Goal: Task Accomplishment & Management: Manage account settings

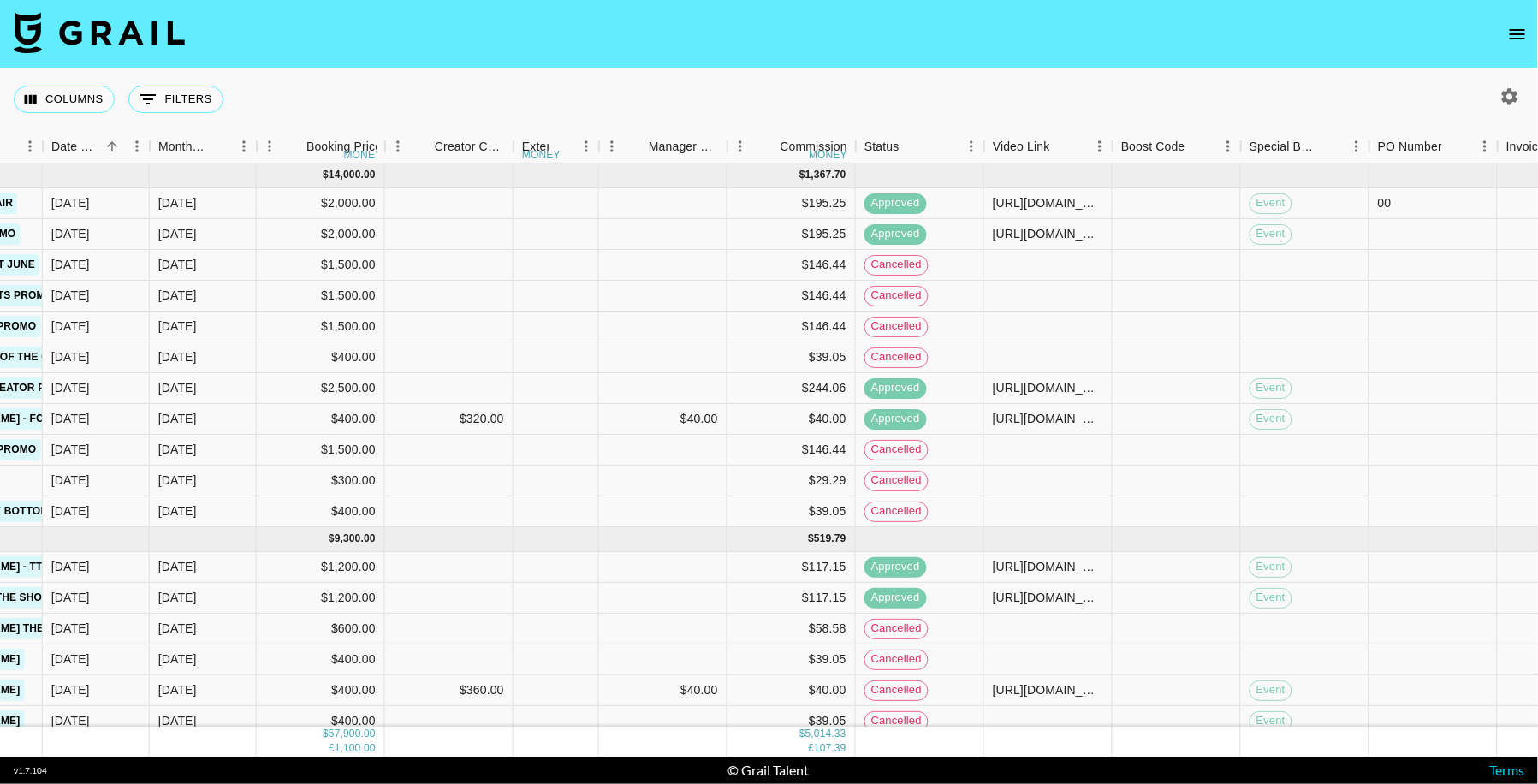
scroll to position [0, 1199]
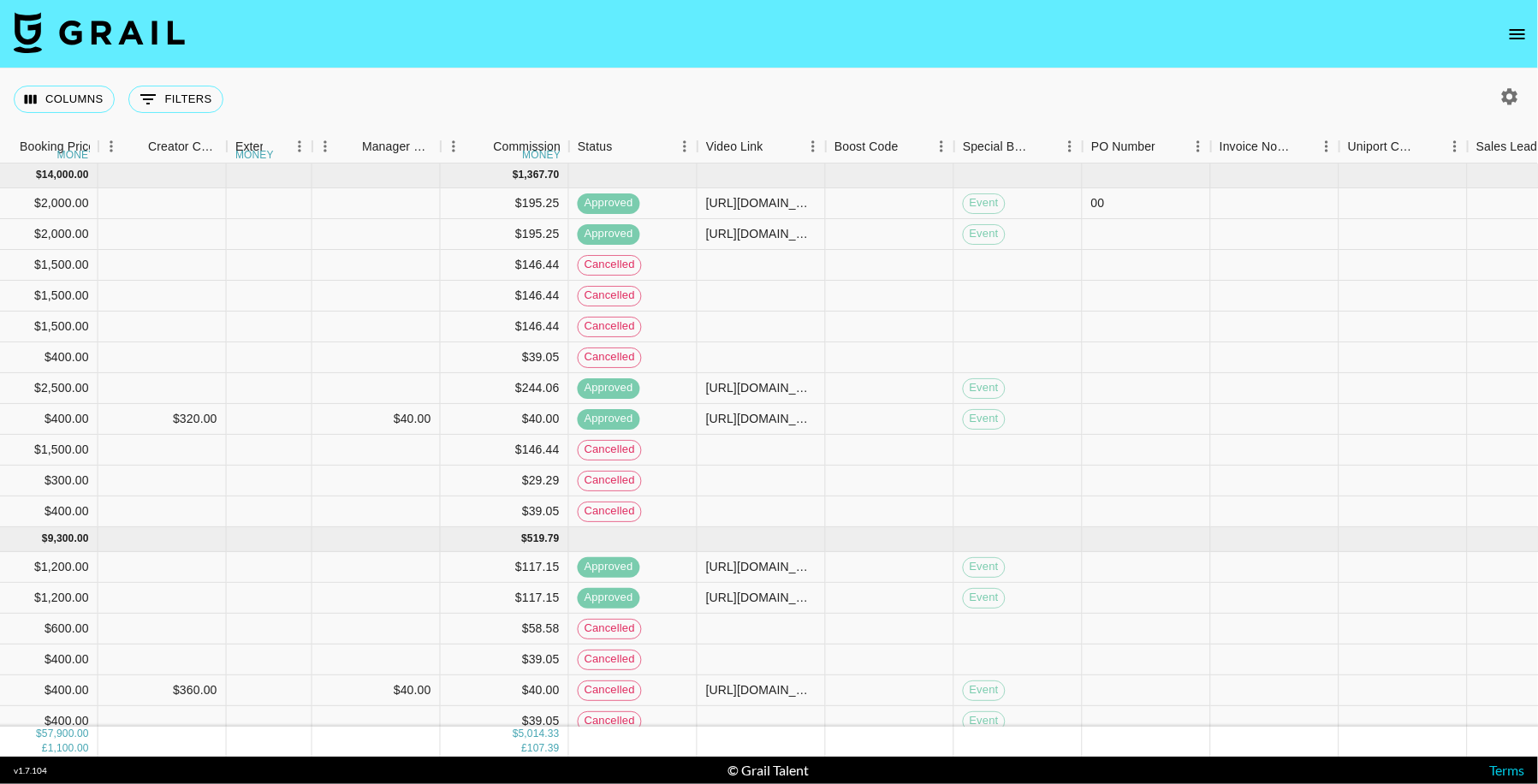
click at [687, 146] on div "Status" at bounding box center [697, 146] width 20 height 34
click at [681, 143] on icon "Menu" at bounding box center [684, 146] width 17 height 17
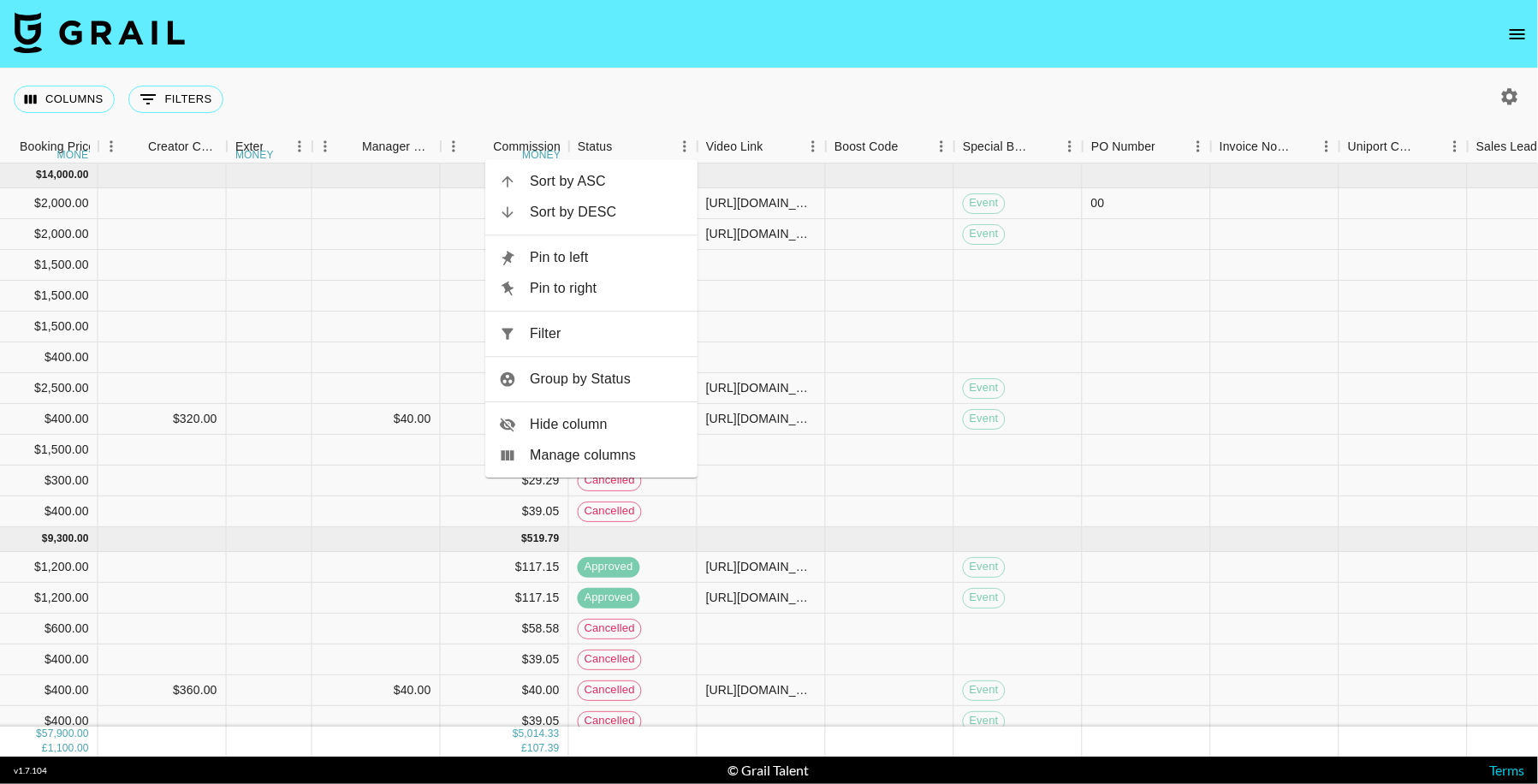
click at [575, 324] on span "Filter" at bounding box center [607, 333] width 154 height 20
select select "status"
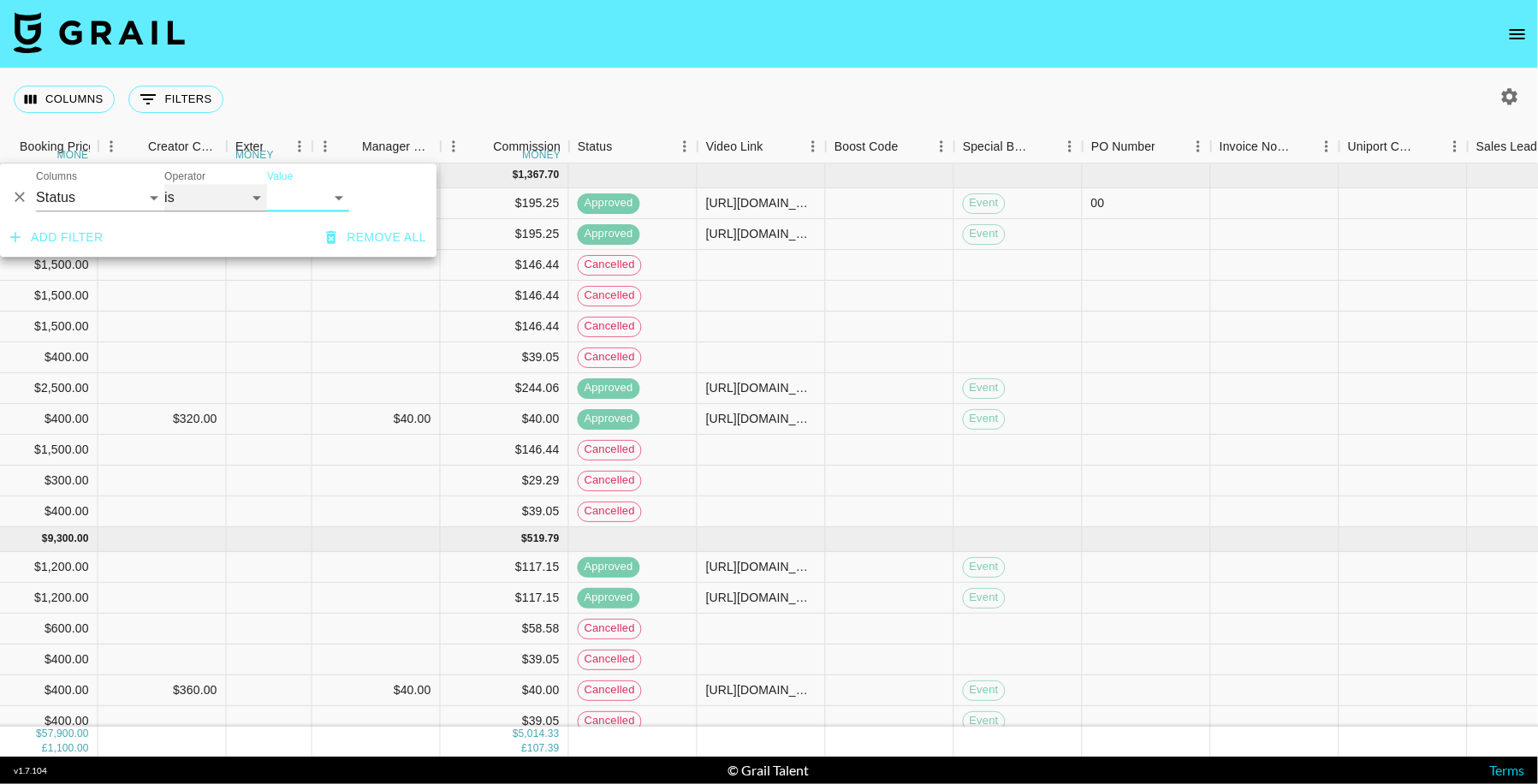
click at [214, 198] on select "is is not is any of is not any of" at bounding box center [215, 197] width 103 height 27
select select "not"
click at [164, 184] on select "is is not is any of is not any of" at bounding box center [215, 197] width 103 height 27
click at [313, 200] on select "confirmed declined draft posted approved cancelled badDebt" at bounding box center [308, 197] width 82 height 27
select select "cancelled"
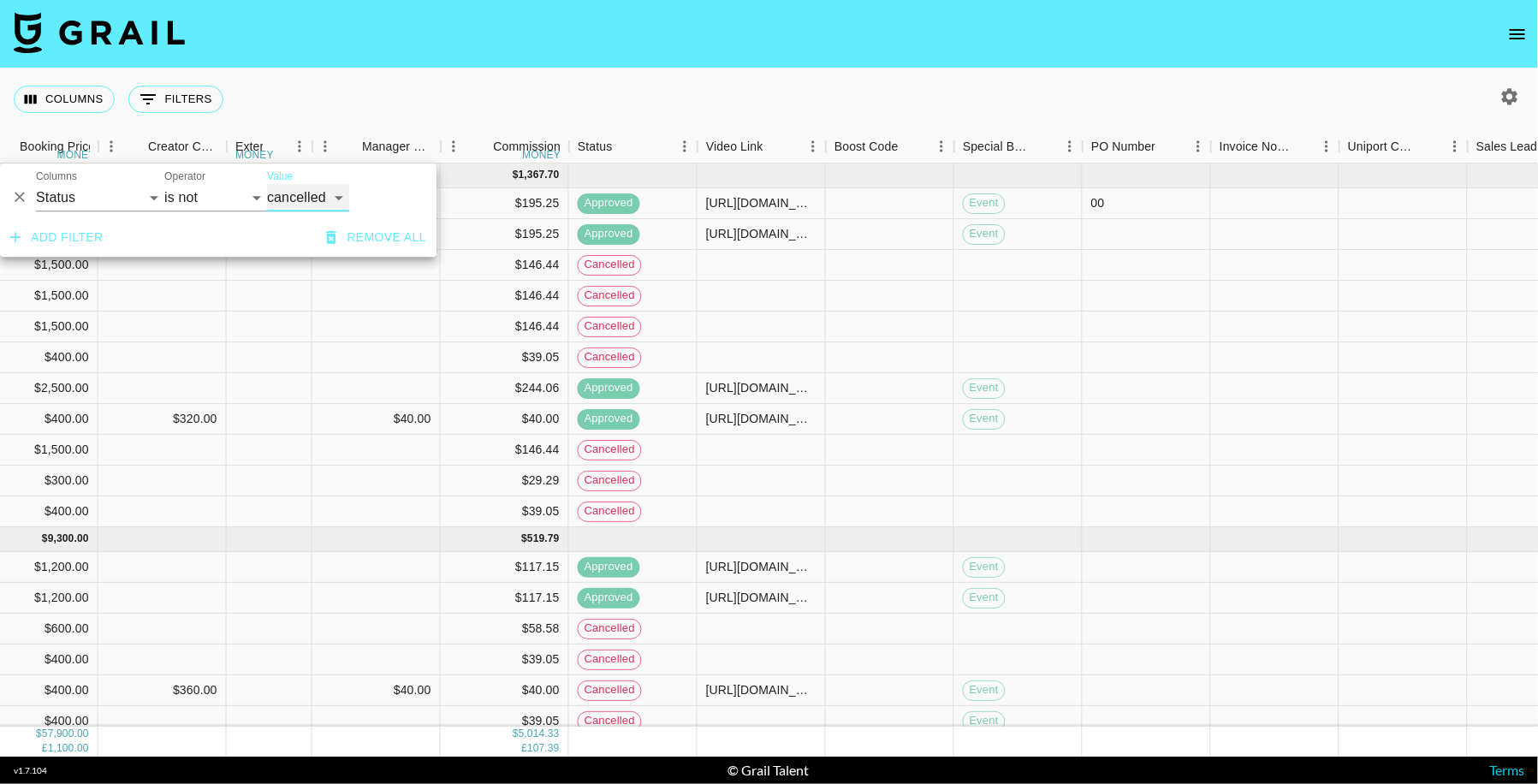
click at [267, 184] on select "confirmed declined draft posted approved cancelled badDebt" at bounding box center [308, 197] width 82 height 27
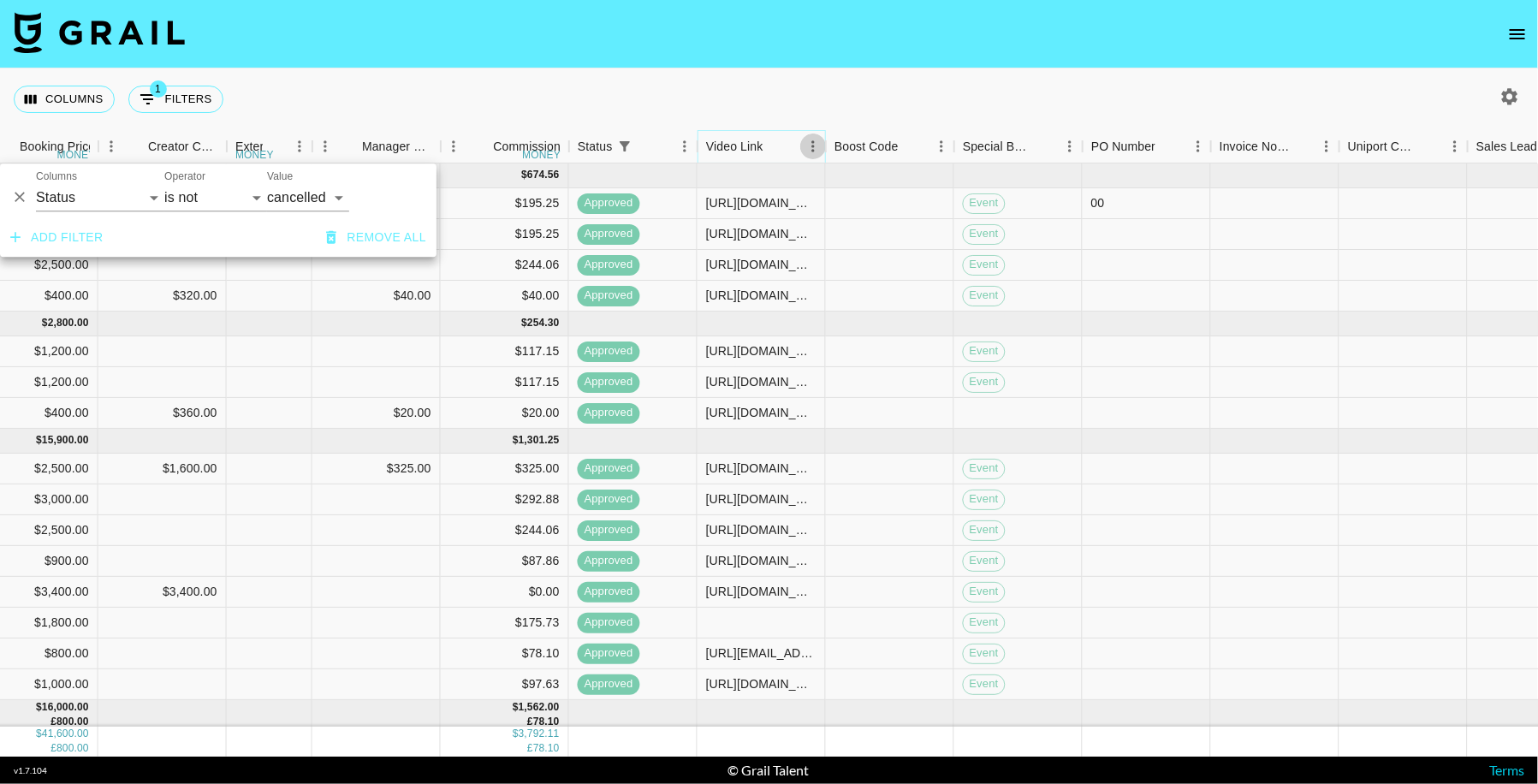
click at [812, 145] on icon "Menu" at bounding box center [812, 146] width 3 height 12
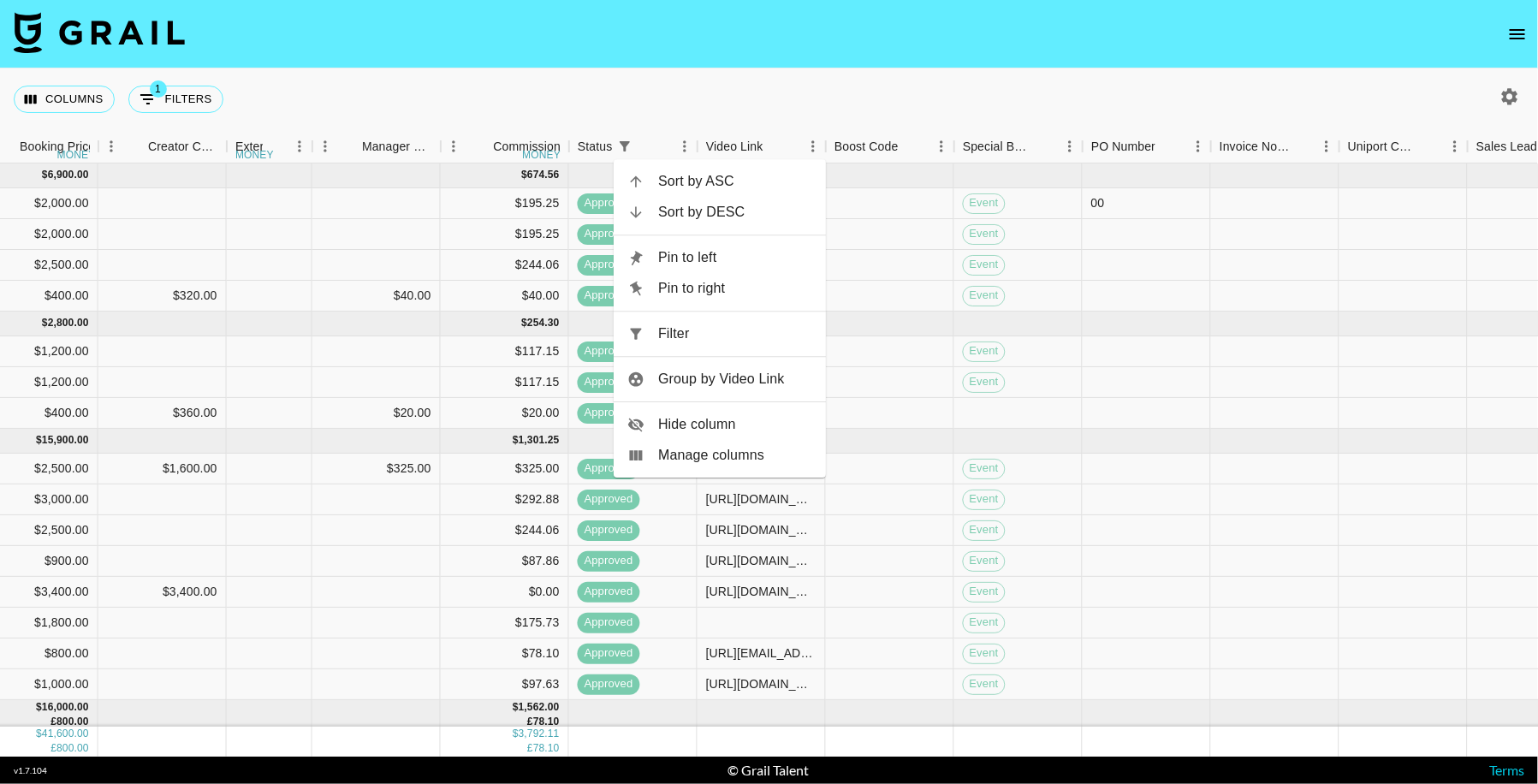
click at [746, 333] on span "Filter" at bounding box center [735, 333] width 154 height 20
select select "status"
select select "not"
select select "cancelled"
select select "videoLink"
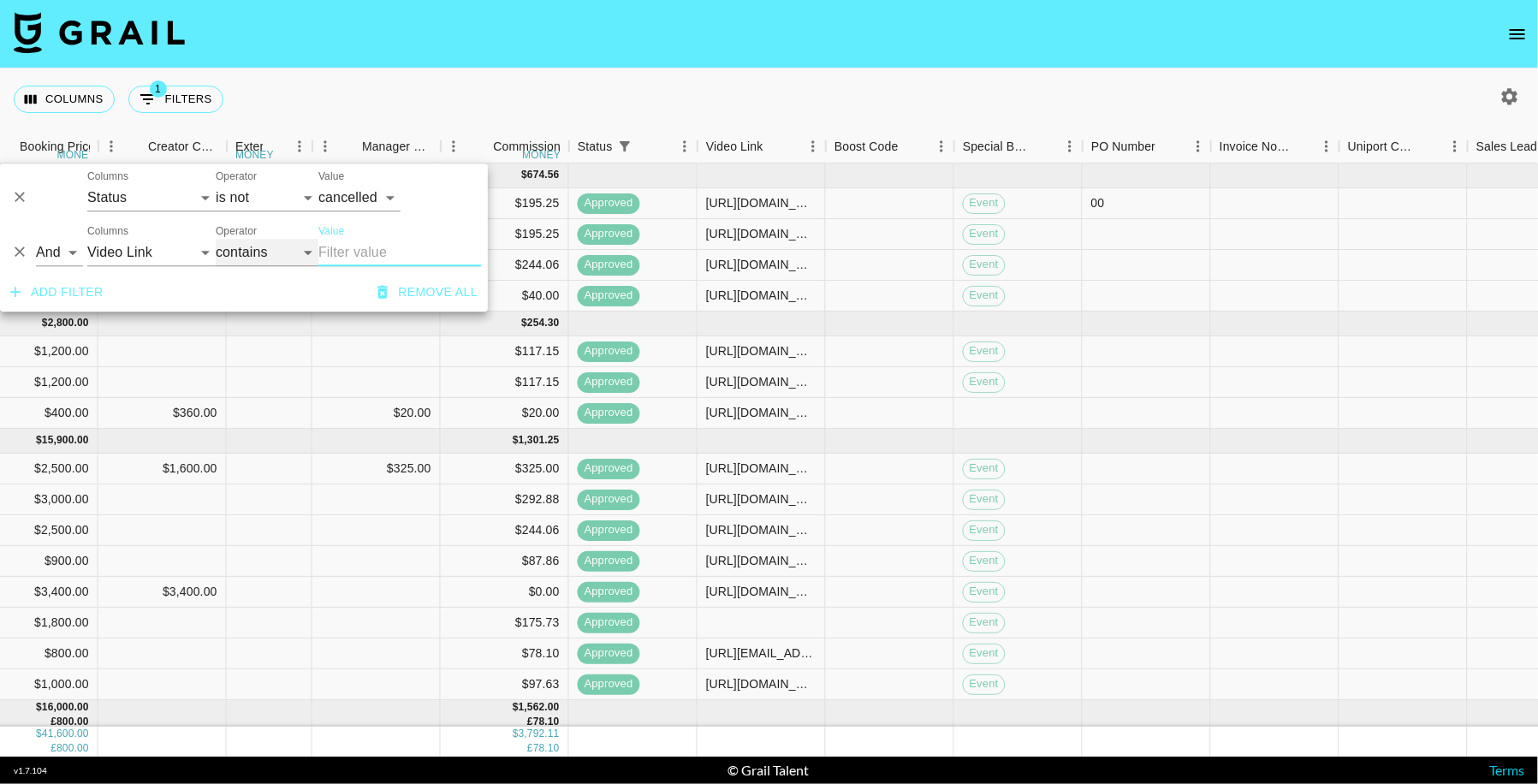
click at [250, 261] on select "contains equals starts with ends with is empty is not empty is any of" at bounding box center [266, 252] width 103 height 27
select select "isEmpty"
click at [215, 238] on select "contains equals starts with ends with is empty is not empty is any of" at bounding box center [266, 252] width 103 height 27
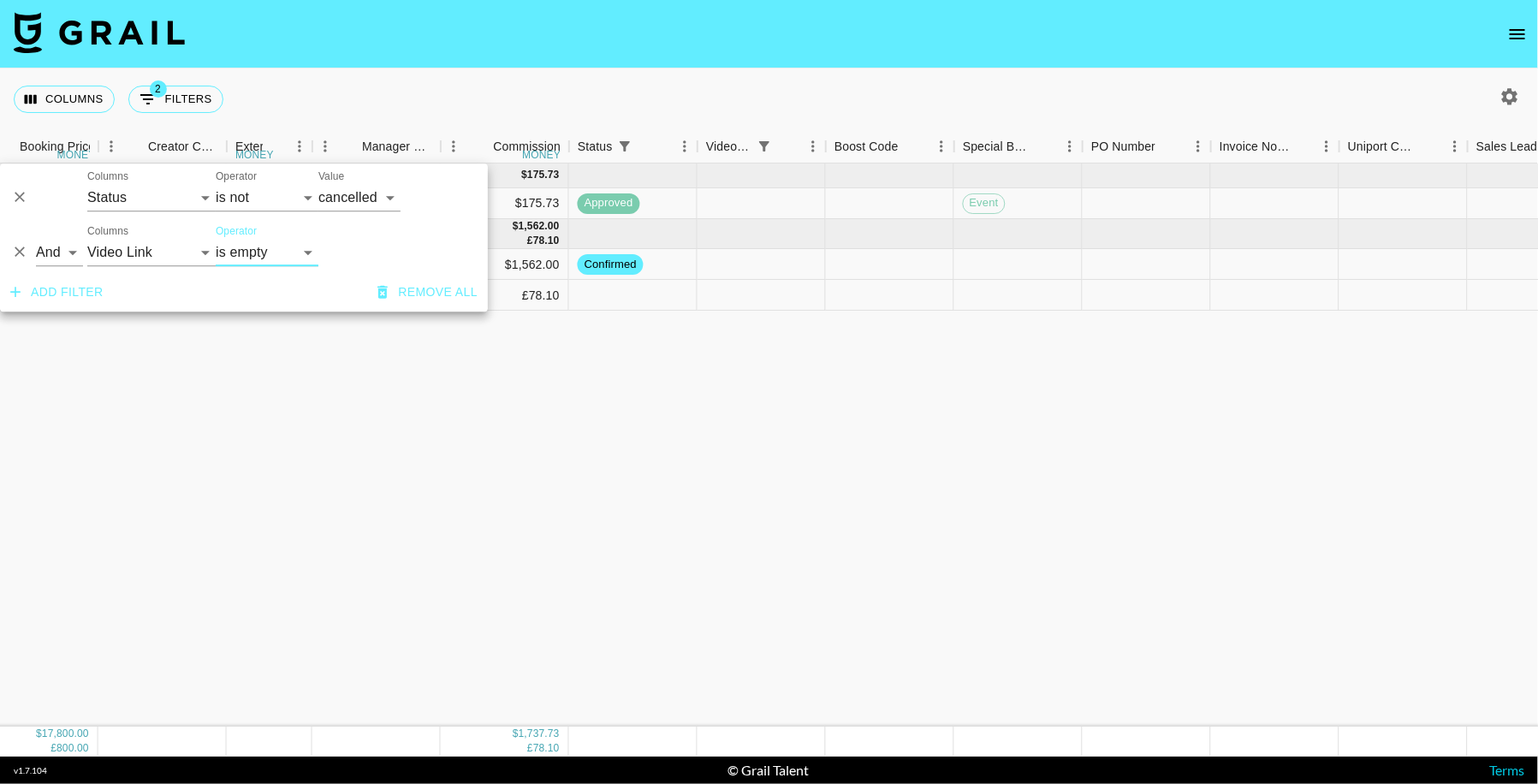
click at [848, 426] on div "[DATE] ( 1 ) $ 1,800.00 $ 175.73 rectQ69ix1vfKLf1M theroligore [EMAIL_ADDRESS][…" at bounding box center [489, 445] width 3377 height 563
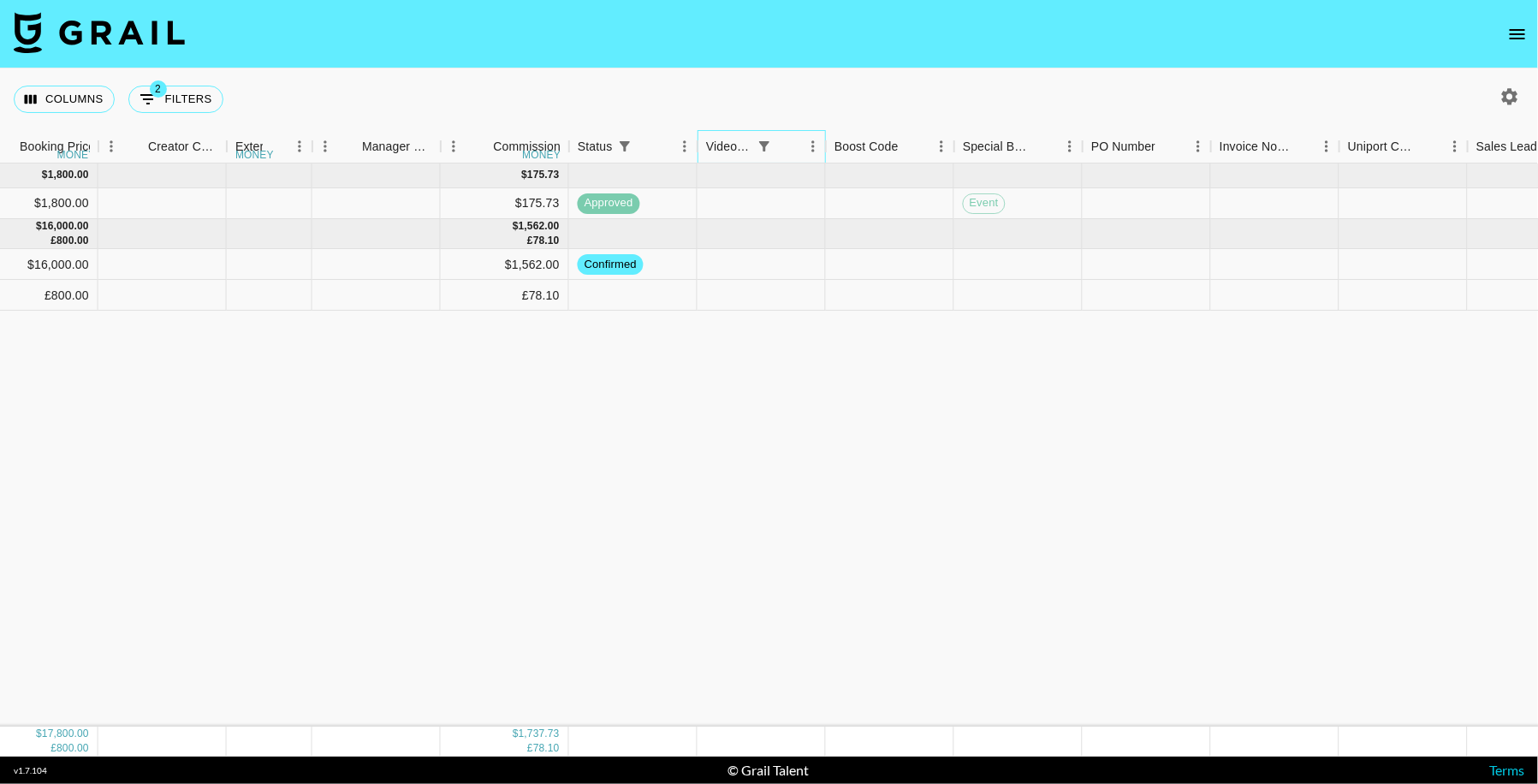
scroll to position [0, 1838]
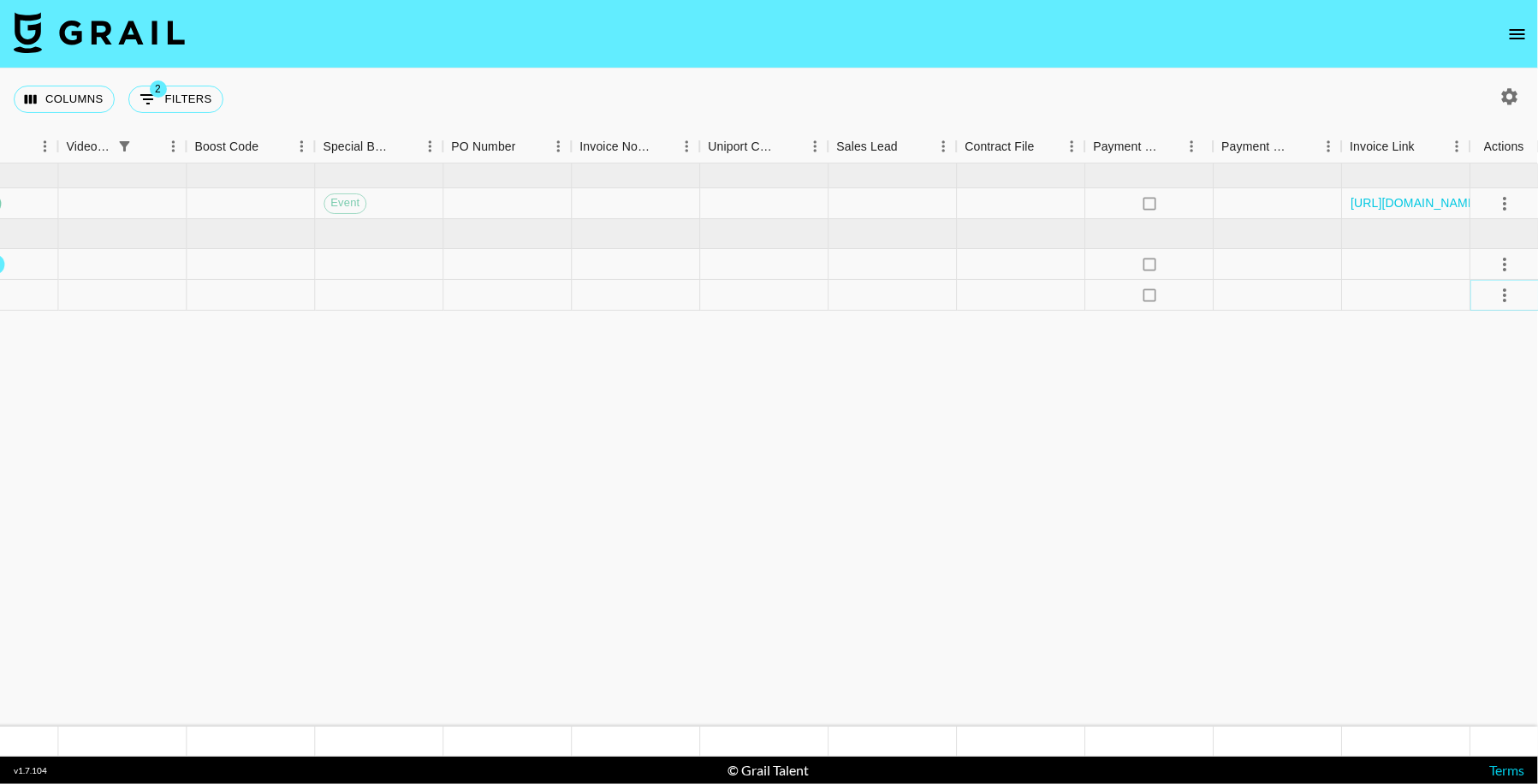
click at [1505, 291] on icon "select merge strategy" at bounding box center [1504, 294] width 20 height 20
click at [1468, 334] on li "Confirm" at bounding box center [1483, 331] width 112 height 31
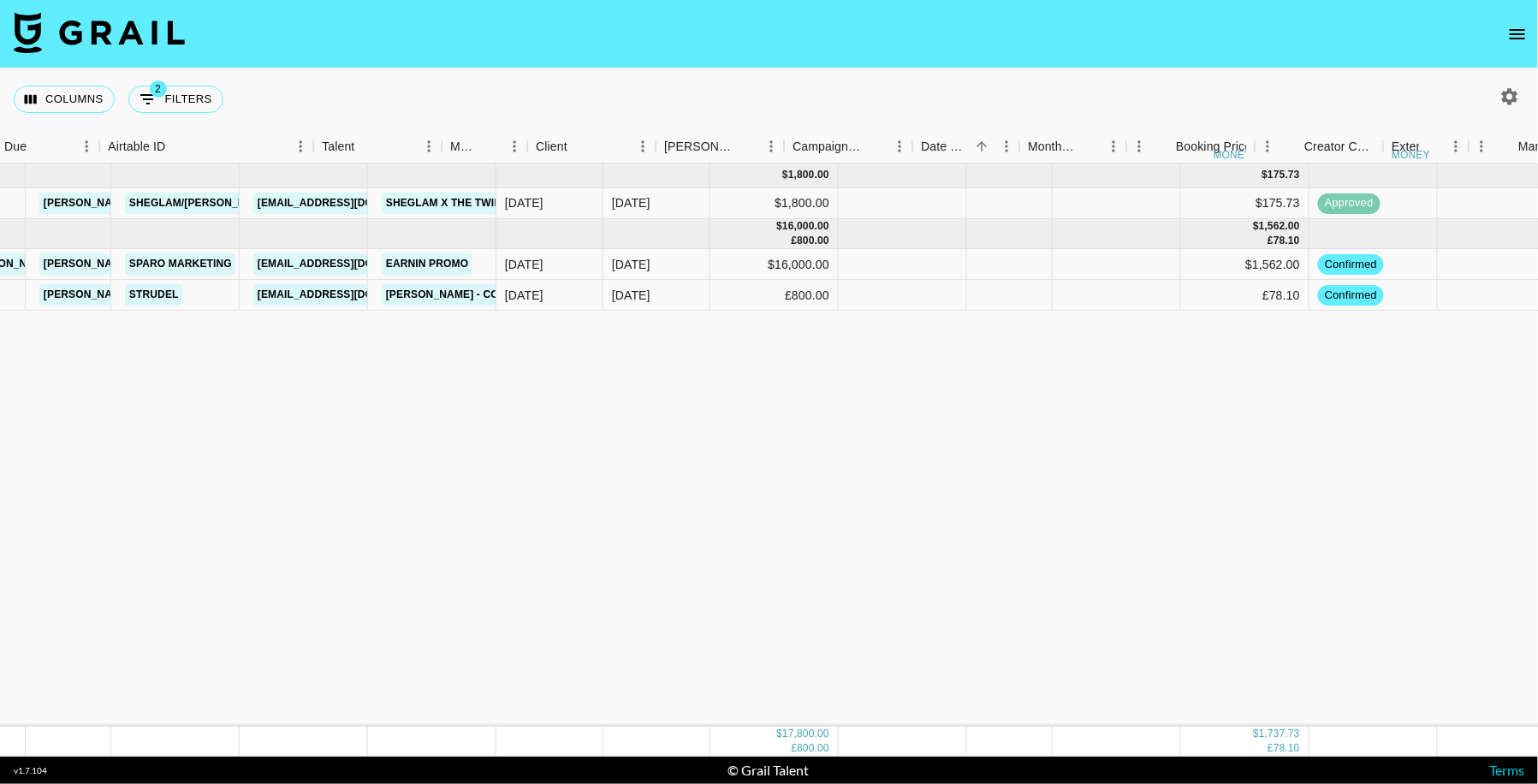
scroll to position [0, 41]
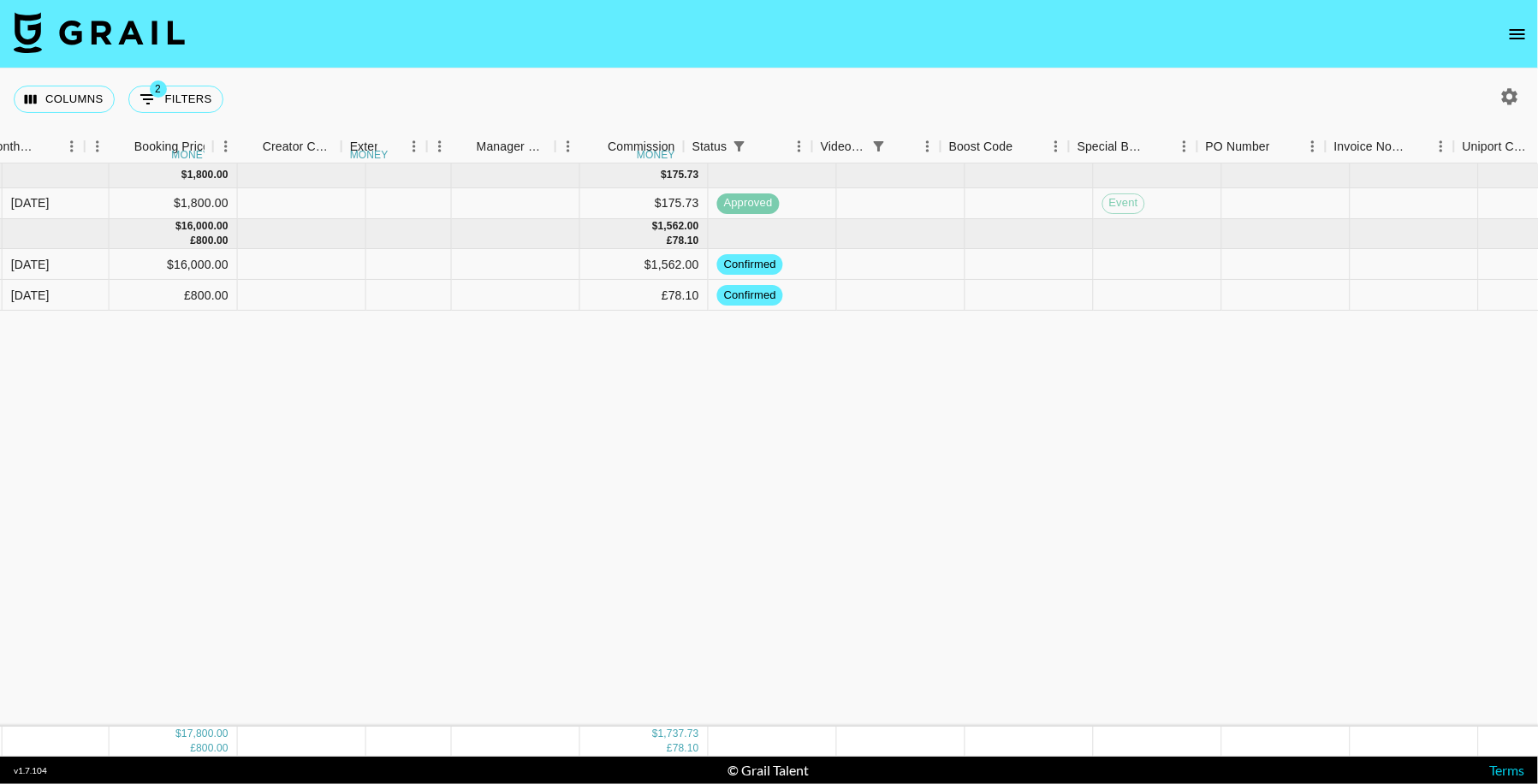
scroll to position [0, 1838]
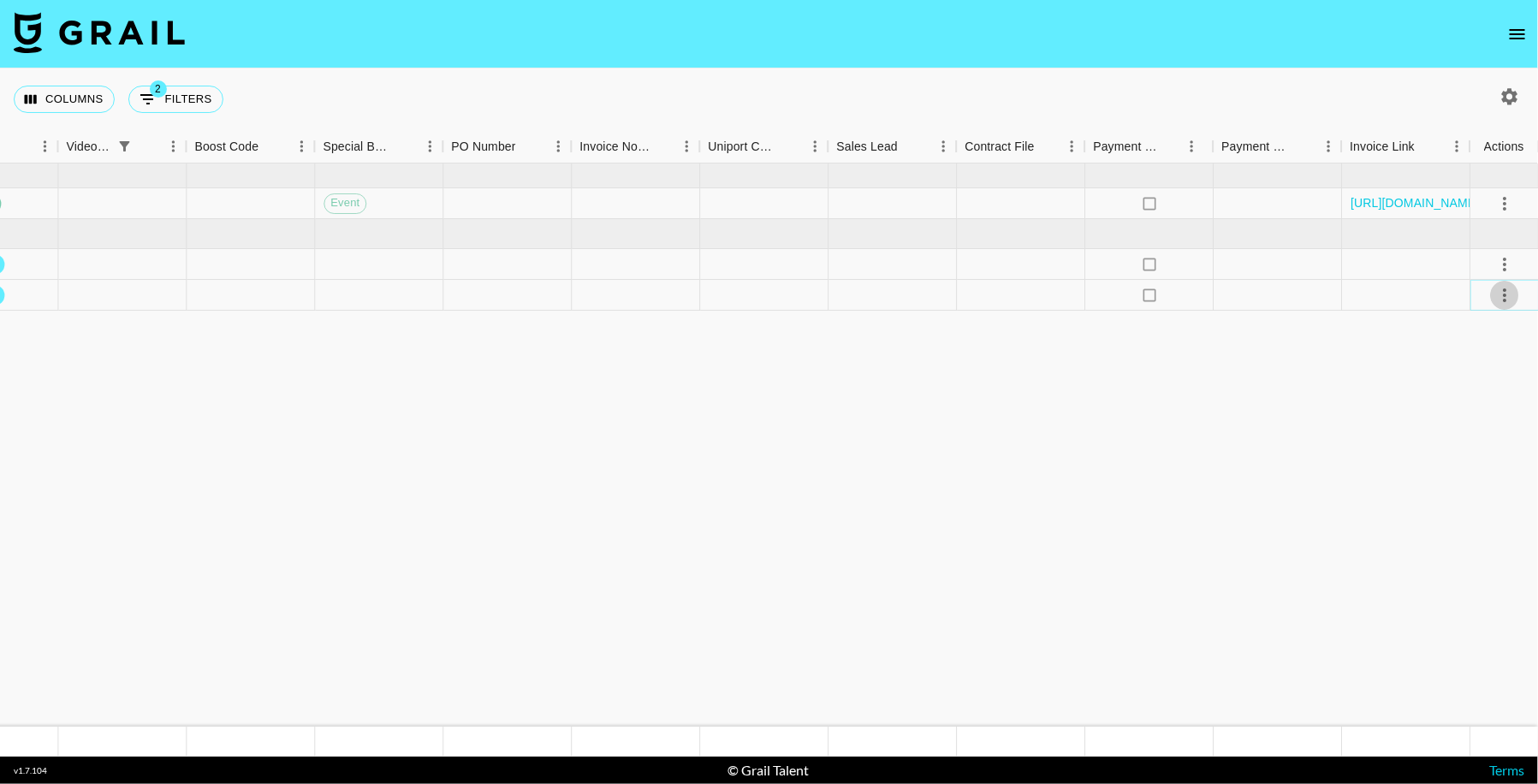
click at [1506, 297] on icon "select merge strategy" at bounding box center [1504, 294] width 20 height 20
click at [1449, 387] on li "Draft Created" at bounding box center [1483, 393] width 112 height 31
click at [1515, 35] on icon "open drawer" at bounding box center [1518, 34] width 15 height 11
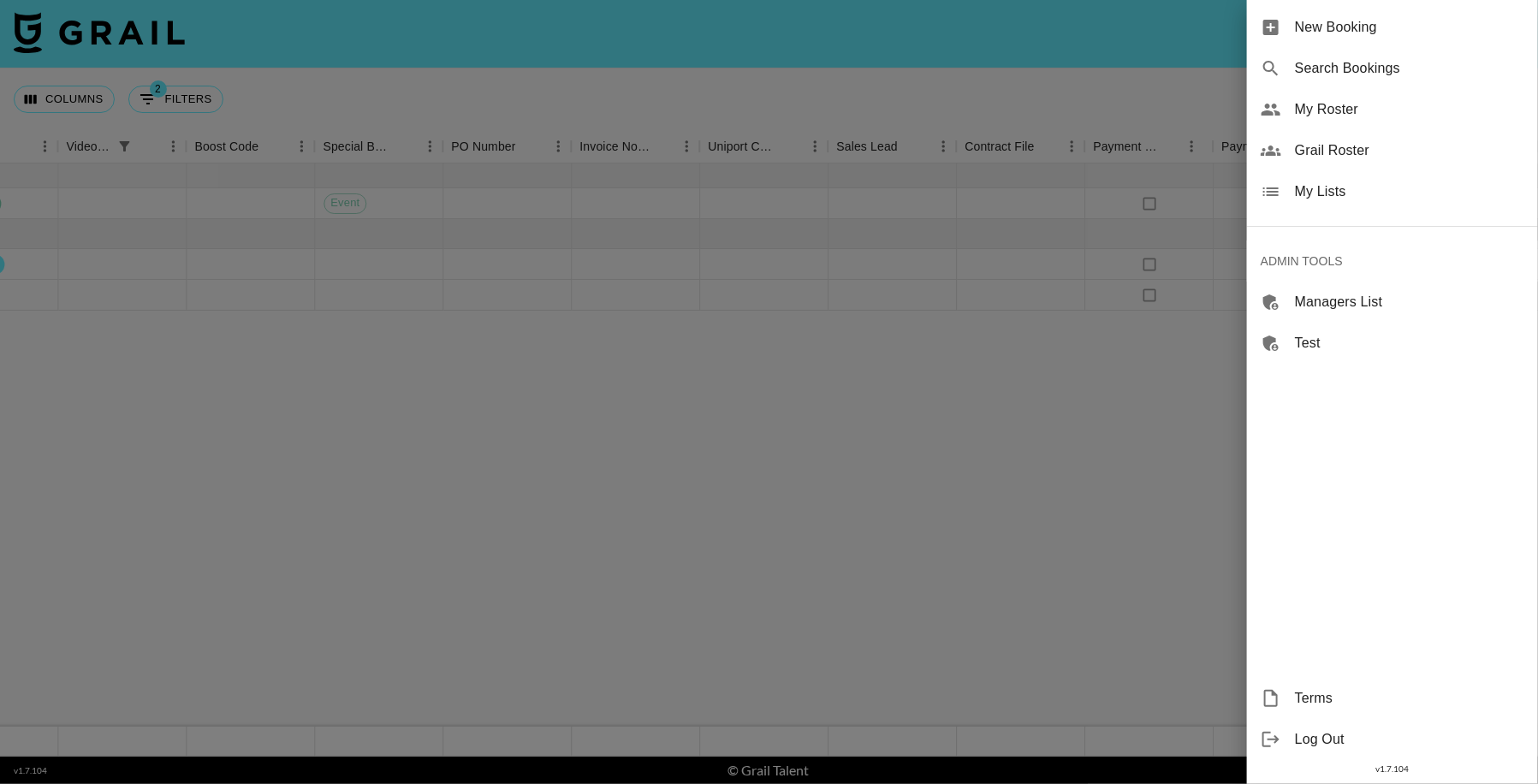
click at [1370, 156] on span "Grail Roster" at bounding box center [1409, 150] width 230 height 20
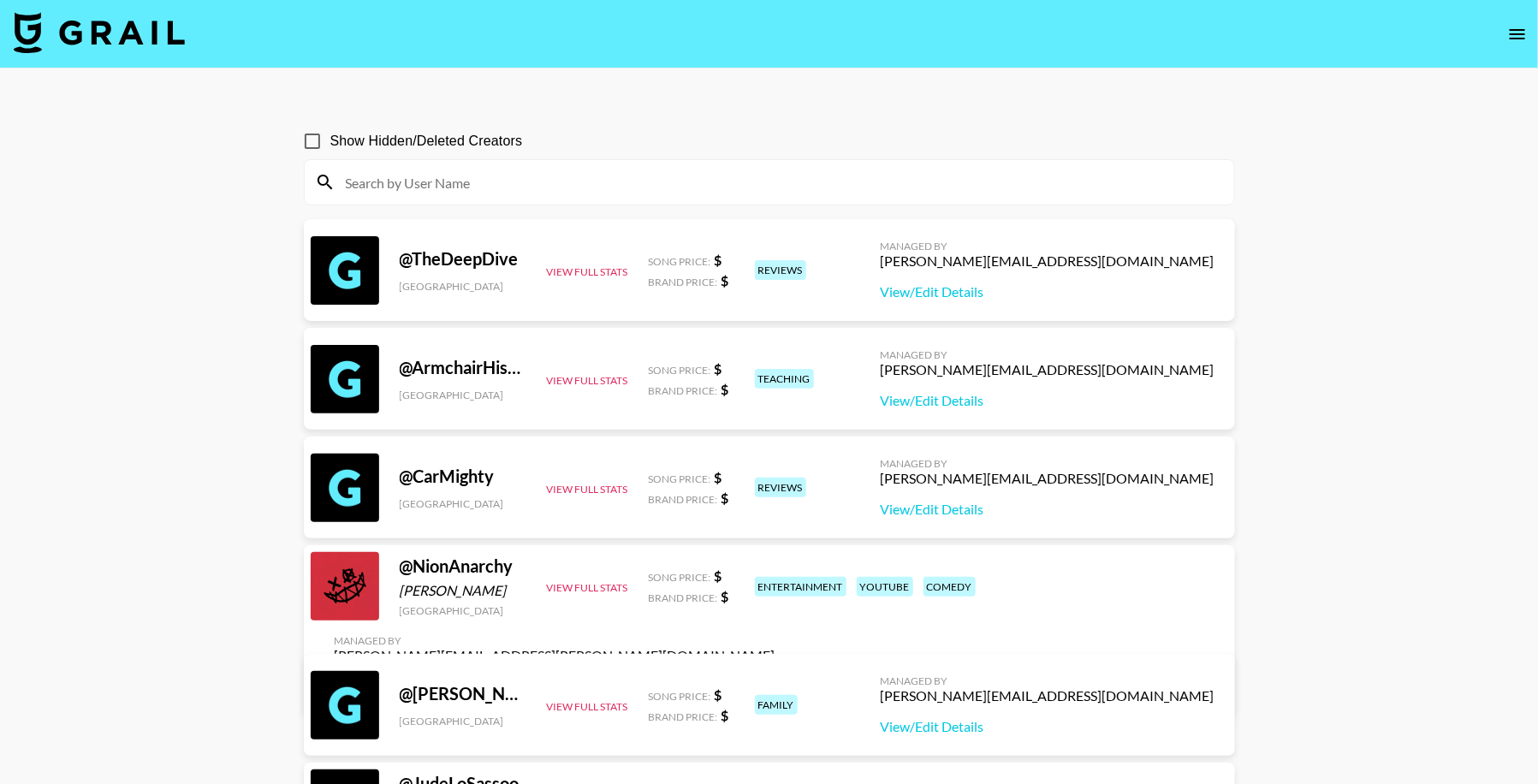
click at [493, 176] on input at bounding box center [780, 182] width 888 height 27
type input "r"
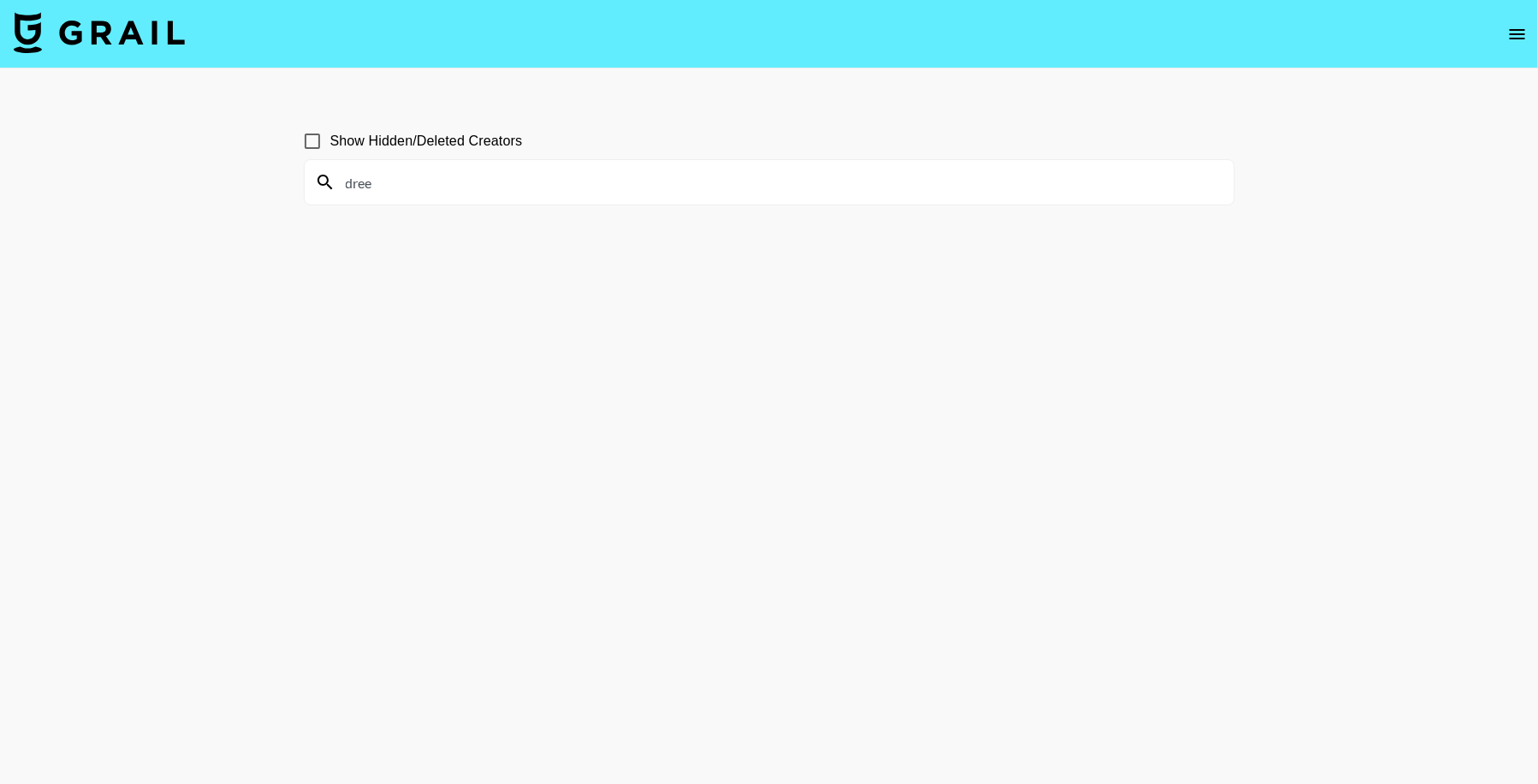
type input "dree"
click at [1510, 24] on icon "open drawer" at bounding box center [1517, 34] width 20 height 20
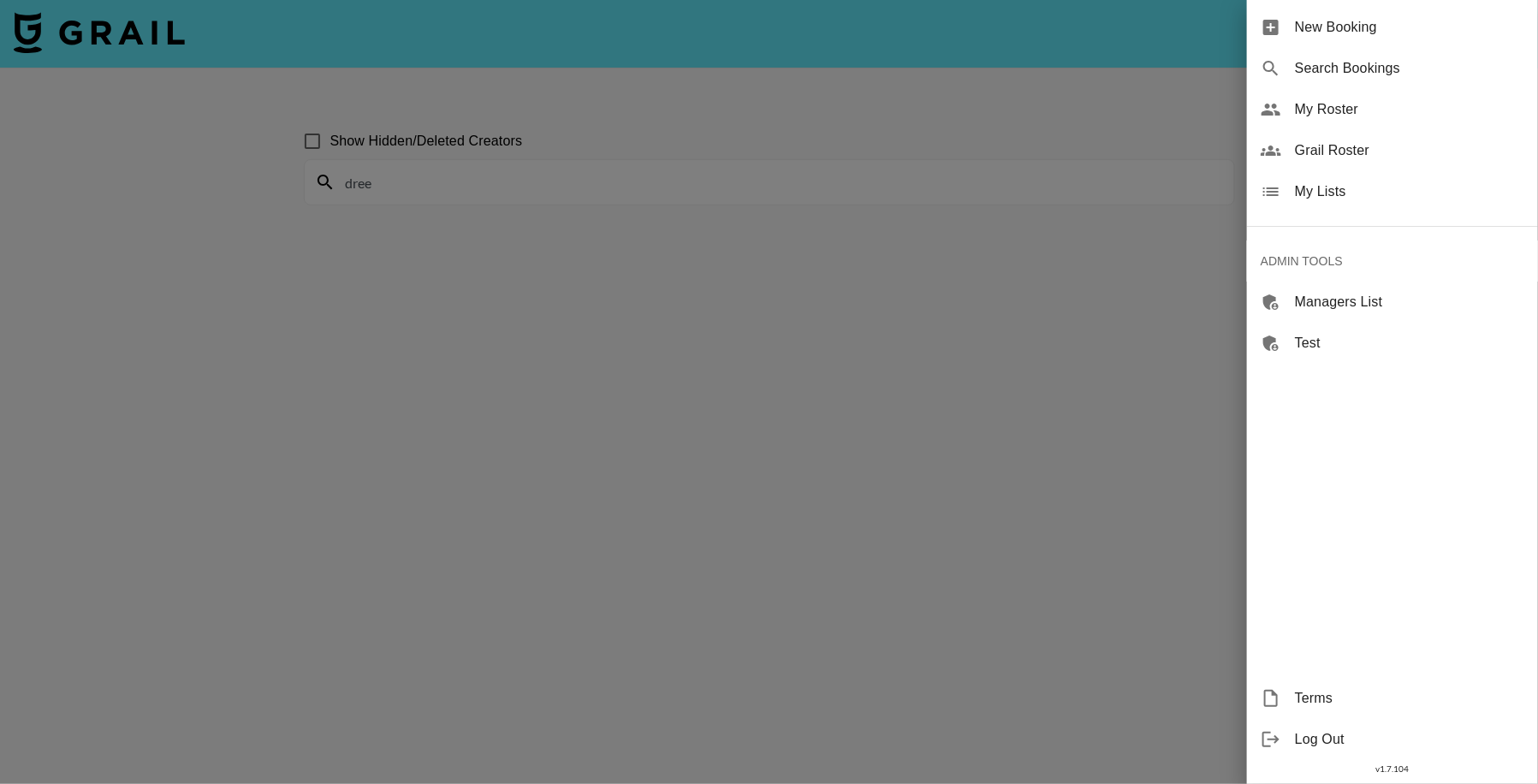
click at [528, 355] on div at bounding box center [769, 392] width 1538 height 784
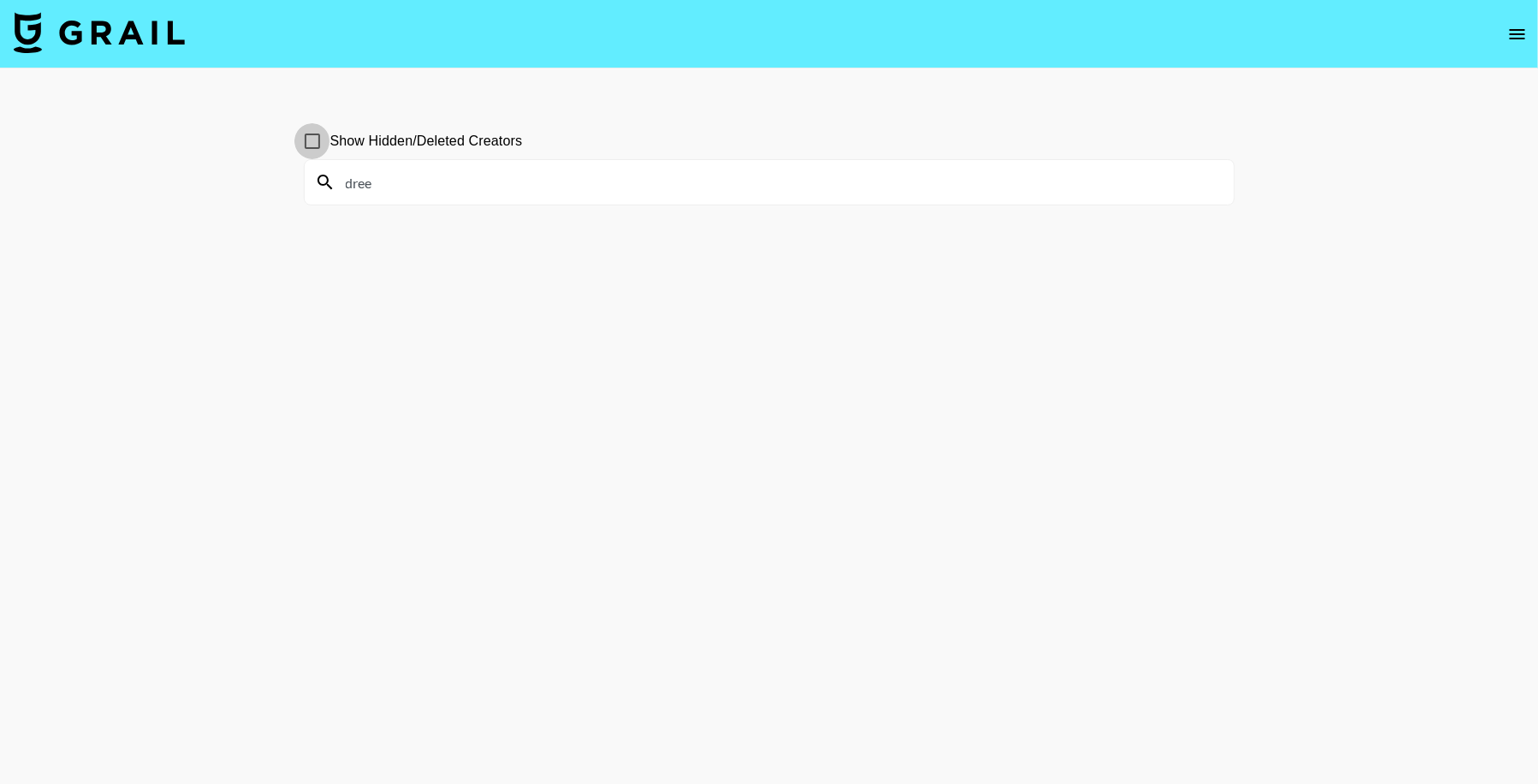
click at [316, 136] on input "Show Hidden/Deleted Creators" at bounding box center [311, 140] width 36 height 36
checkbox input "true"
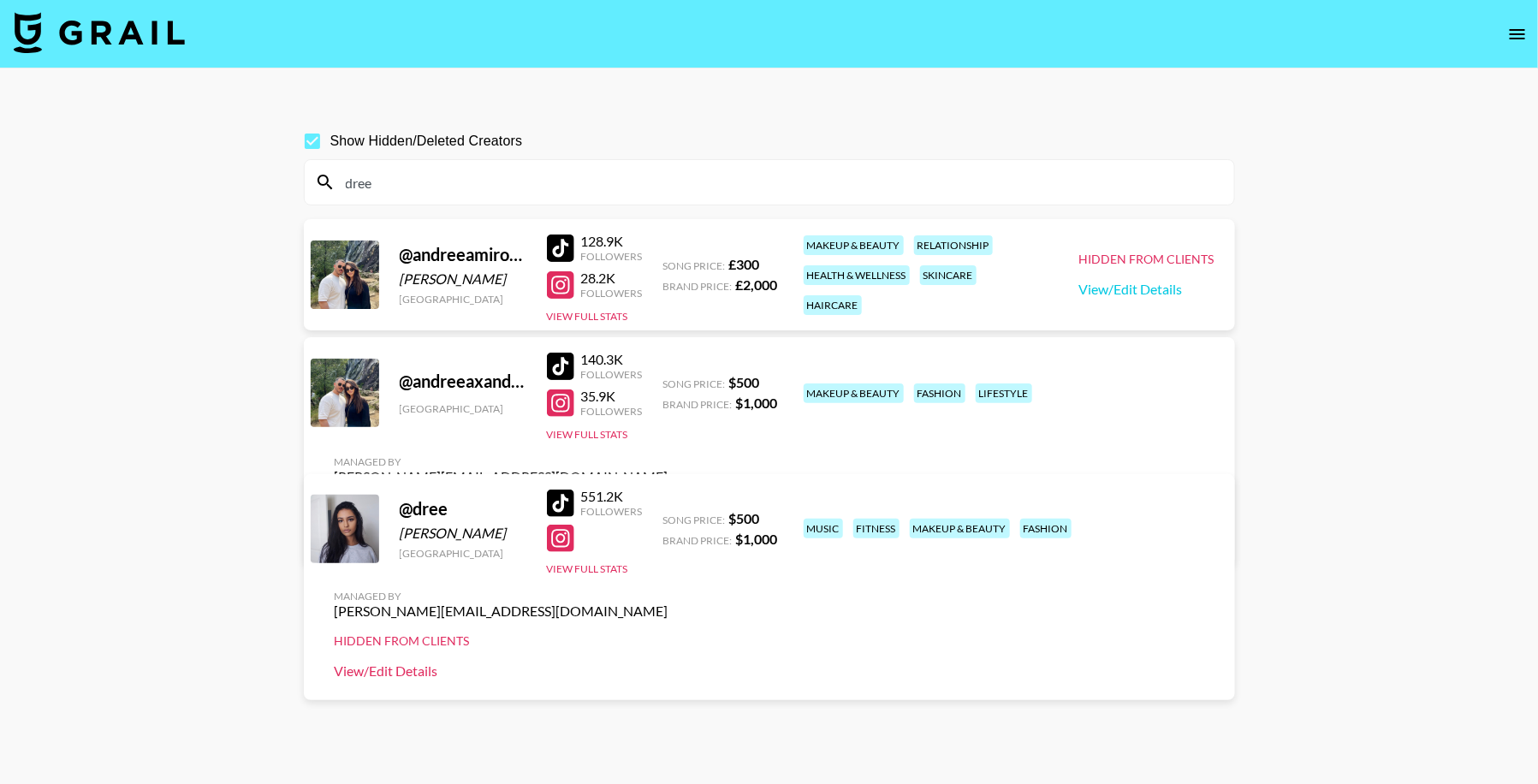
click at [668, 662] on link "View/Edit Details" at bounding box center [501, 671] width 334 height 17
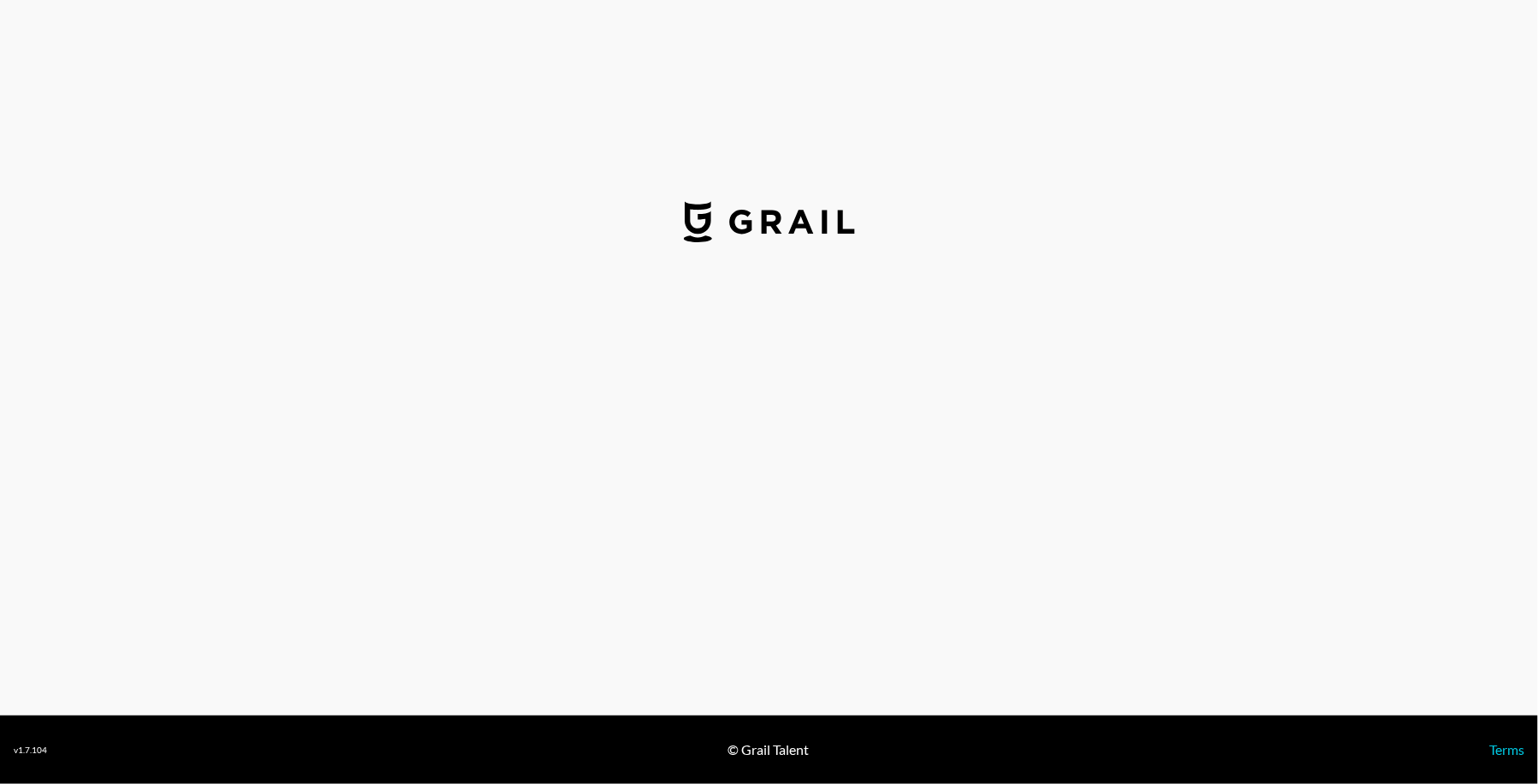
select select "USD"
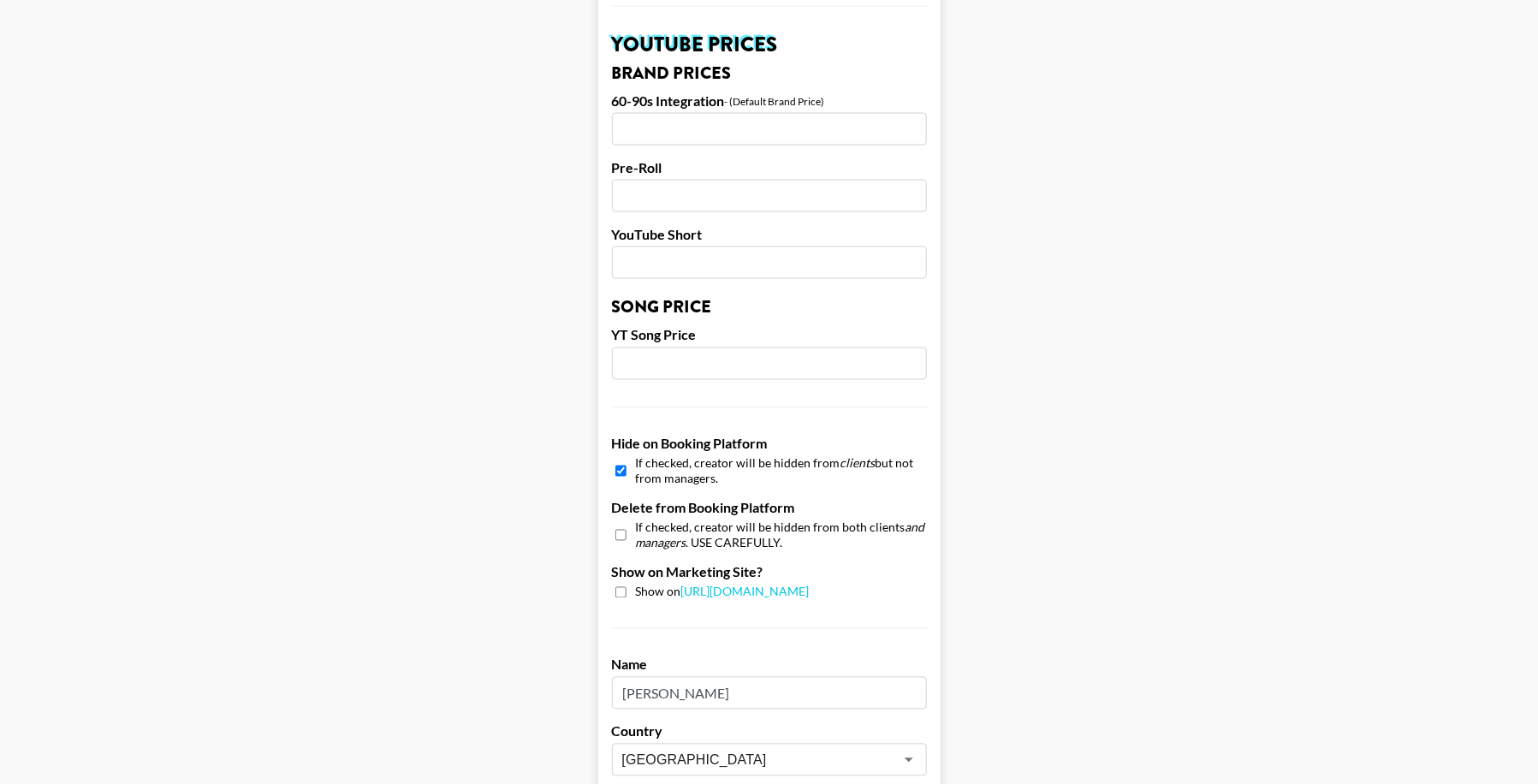
scroll to position [1233, 0]
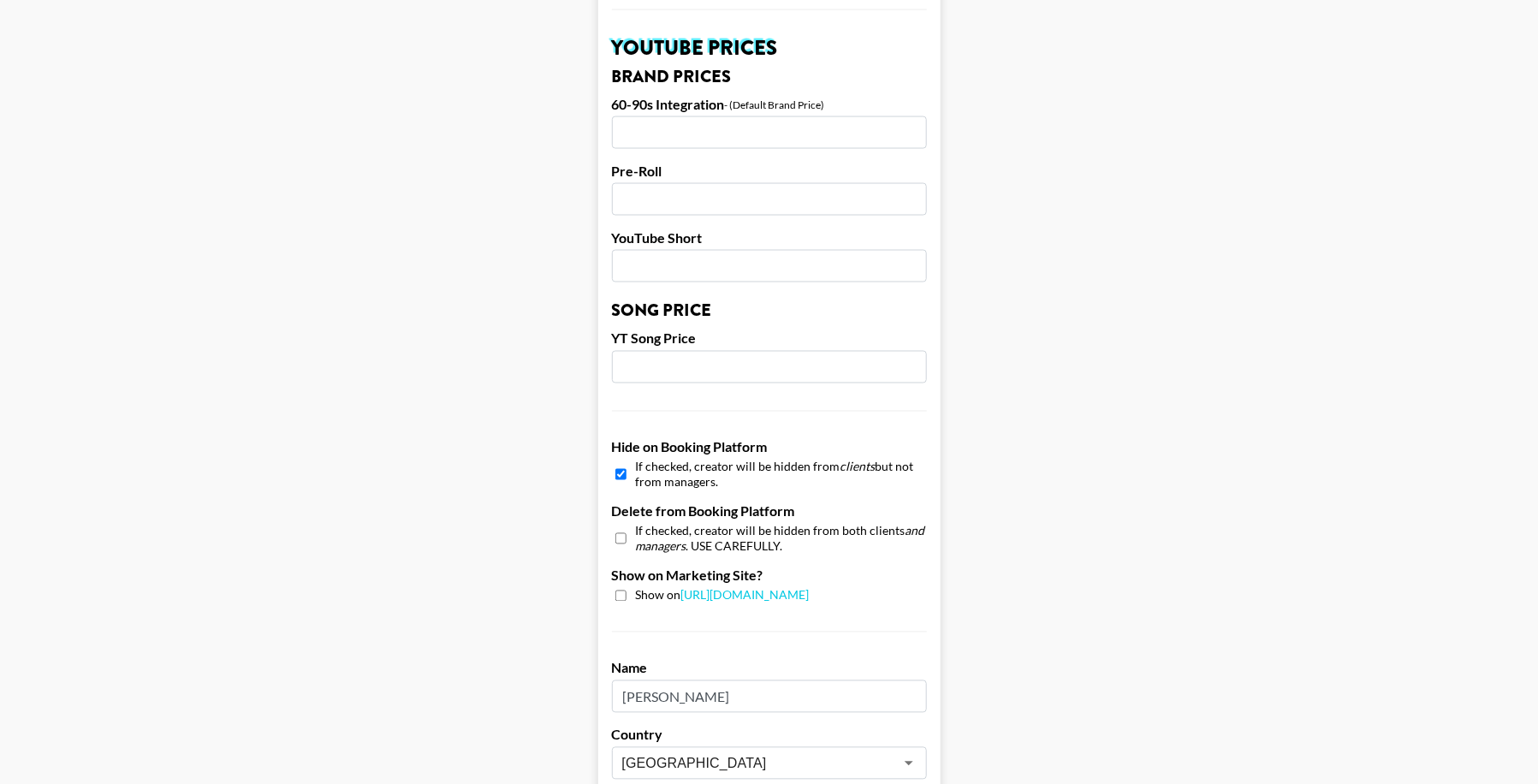
click at [619, 462] on input "checkbox" at bounding box center [621, 475] width 12 height 25
checkbox input "false"
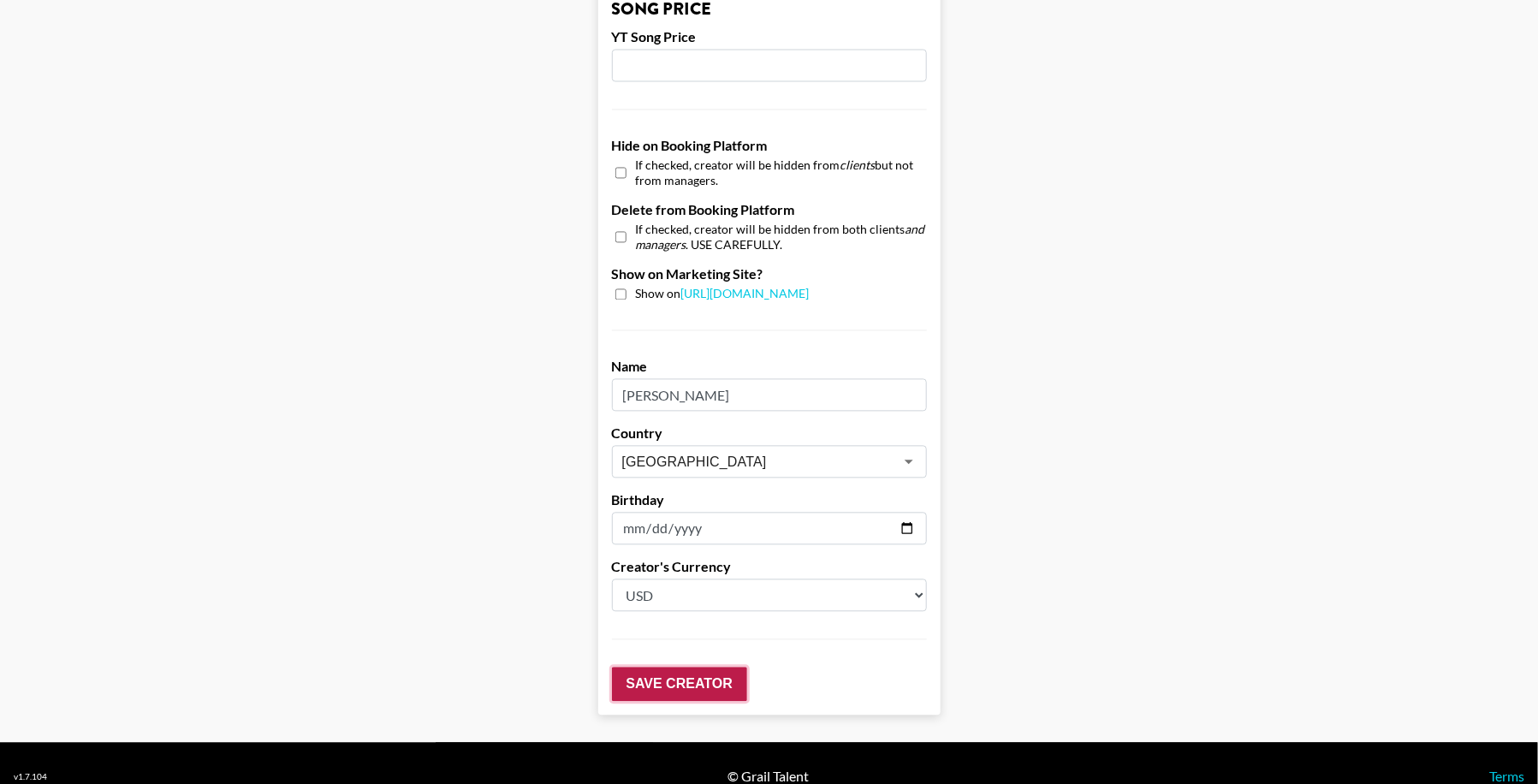
click at [682, 667] on input "Save Creator" at bounding box center [680, 684] width 136 height 35
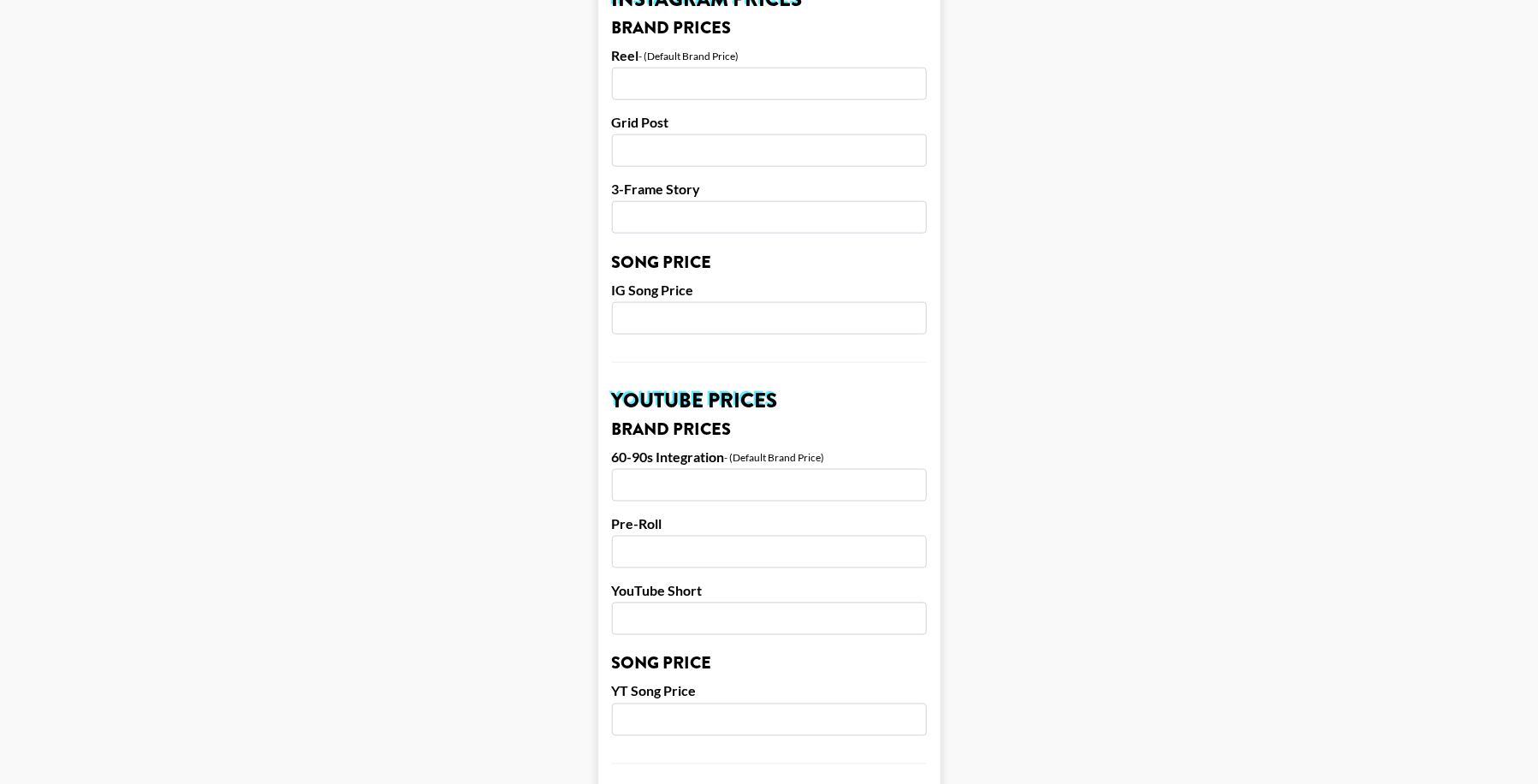
scroll to position [0, 0]
